Goal: Task Accomplishment & Management: Use online tool/utility

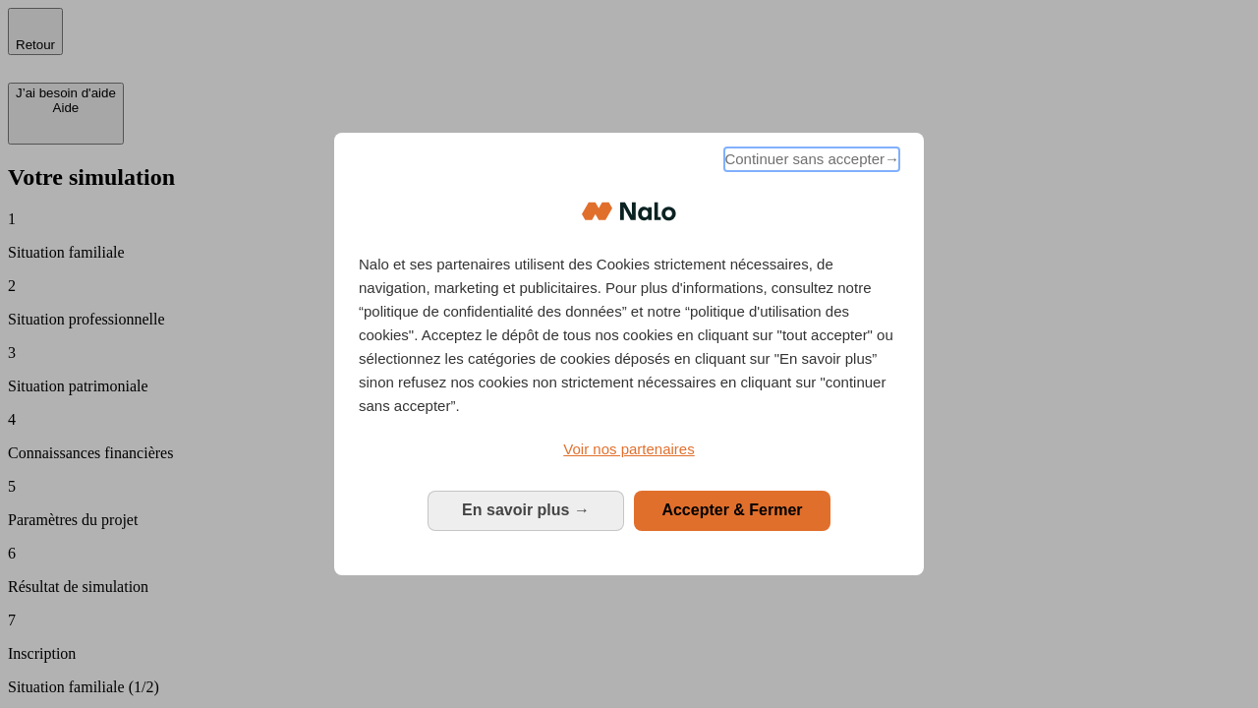
click at [810, 162] on span "Continuer sans accepter →" at bounding box center [811, 159] width 175 height 24
